Goal: Information Seeking & Learning: Learn about a topic

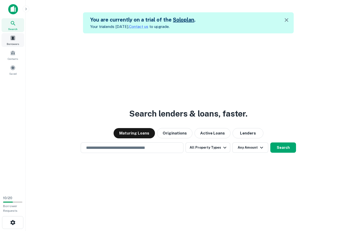
click at [17, 40] on div "Borrowers" at bounding box center [13, 40] width 23 height 14
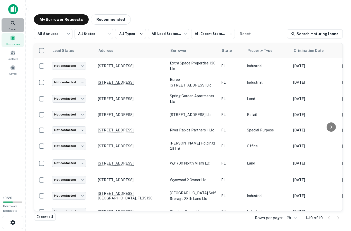
click at [8, 30] on div "Search" at bounding box center [13, 25] width 23 height 14
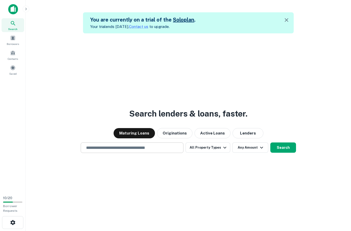
click at [109, 151] on input "text" at bounding box center [132, 148] width 98 height 6
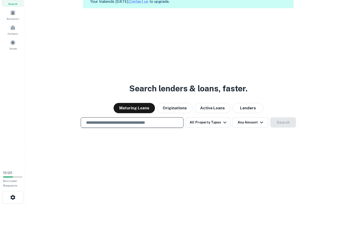
click at [143, 145] on input "text" at bounding box center [132, 148] width 98 height 6
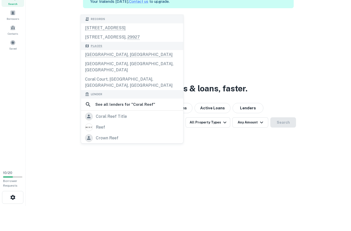
scroll to position [25, 0]
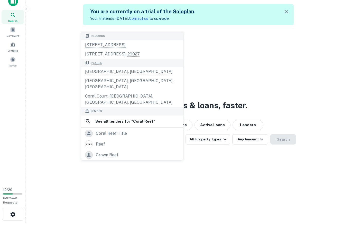
click at [246, 161] on div "**********" at bounding box center [188, 140] width 317 height 231
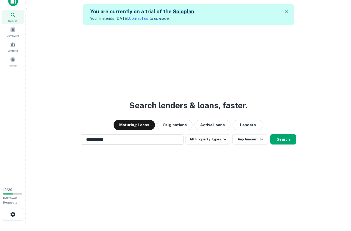
click at [144, 134] on div "**********" at bounding box center [132, 139] width 103 height 11
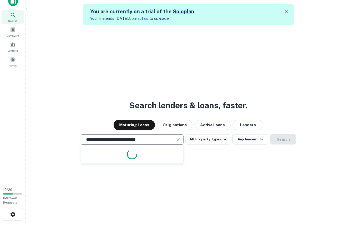
type input "**********"
click at [180, 138] on icon "Clear" at bounding box center [178, 139] width 3 height 3
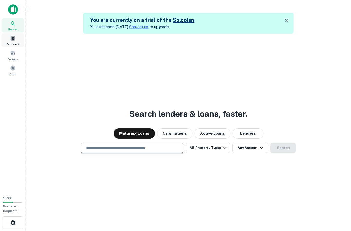
click at [12, 41] on div "Borrowers" at bounding box center [13, 40] width 23 height 14
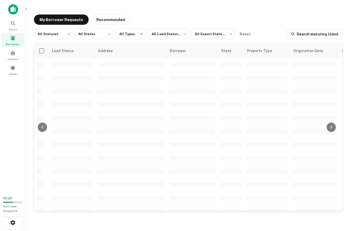
click at [12, 40] on span at bounding box center [13, 38] width 6 height 6
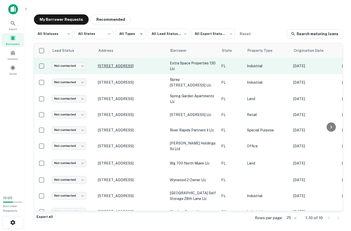
click at [112, 67] on p "2990 W 84th St Hialeah, FL33018" at bounding box center [131, 66] width 67 height 5
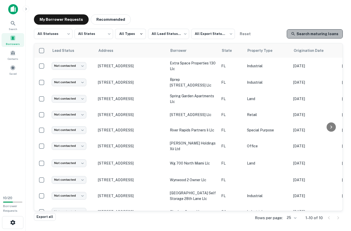
click at [327, 35] on link "Search maturing loans" at bounding box center [315, 33] width 56 height 9
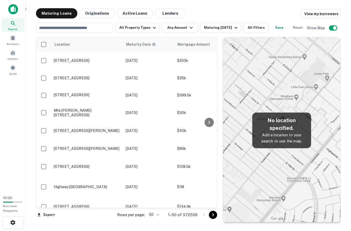
click at [209, 101] on div at bounding box center [209, 122] width 10 height 171
click at [58, 26] on input "text" at bounding box center [74, 27] width 73 height 7
click at [13, 114] on div "Search Borrowers Contacts Saved" at bounding box center [12, 96] width 25 height 192
